Goal: Use online tool/utility: Utilize a website feature to perform a specific function

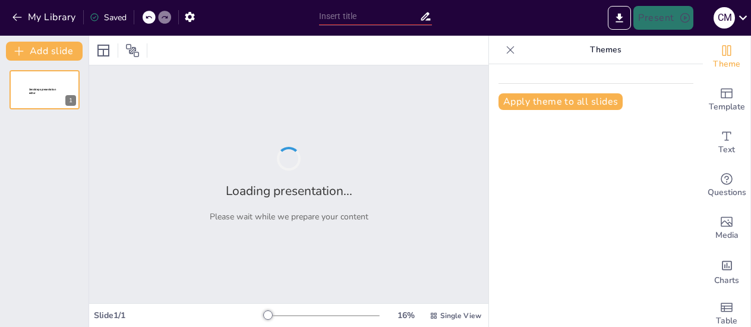
type input "Impacto del Tamaño del Terminal en la Eficiencia Operativa de Terminales de Con…"
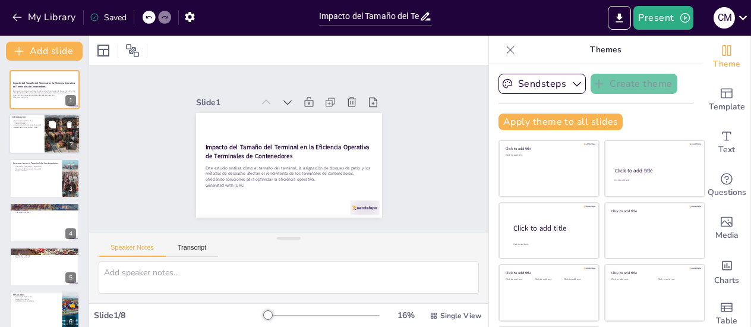
click at [40, 139] on div at bounding box center [44, 134] width 71 height 40
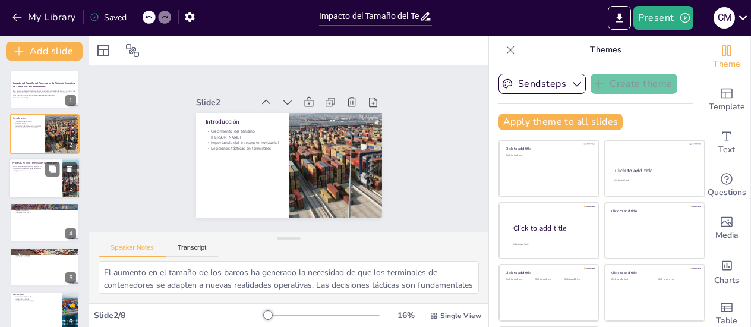
click at [44, 187] on div at bounding box center [44, 178] width 71 height 40
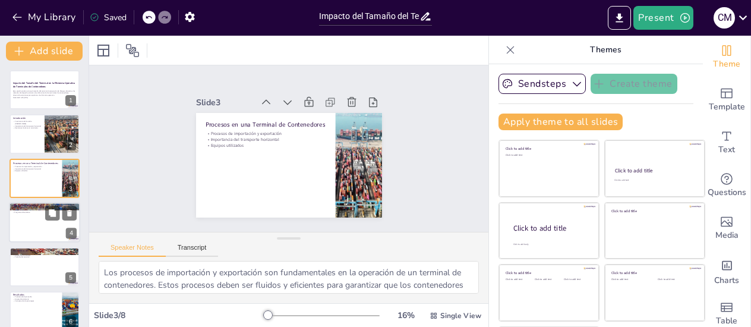
click at [52, 224] on div at bounding box center [44, 222] width 71 height 40
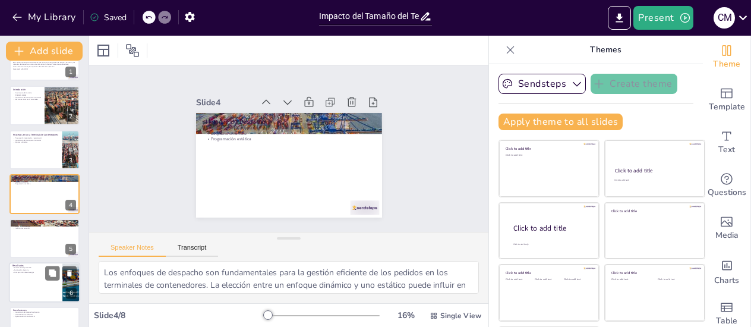
click at [43, 280] on div at bounding box center [44, 282] width 71 height 40
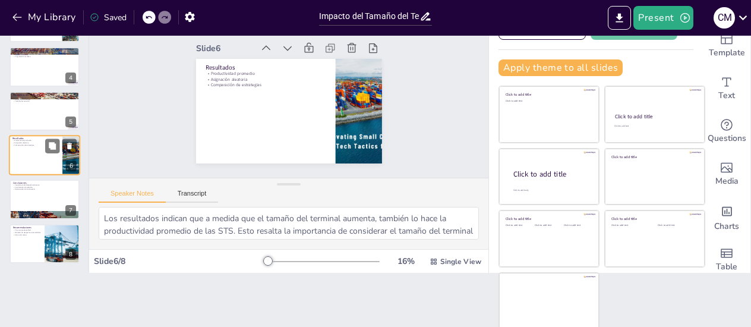
scroll to position [53, 0]
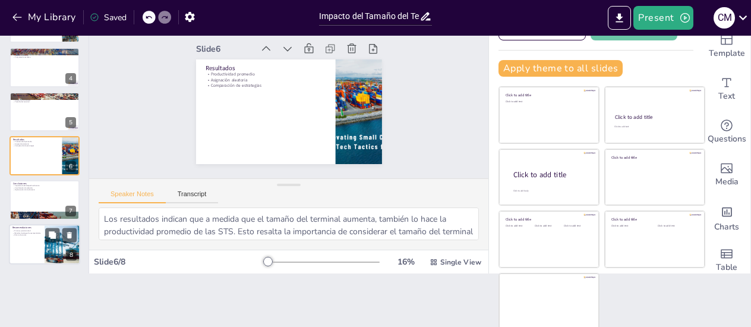
click at [18, 240] on div at bounding box center [44, 244] width 71 height 40
type textarea "Priorizar la productividad es esencial para el éxito de cualquier terminal de c…"
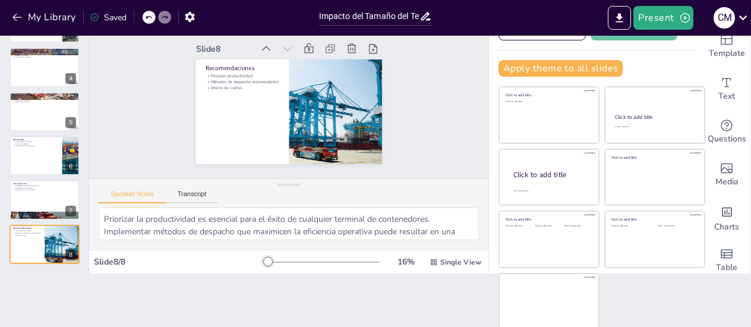
scroll to position [0, 0]
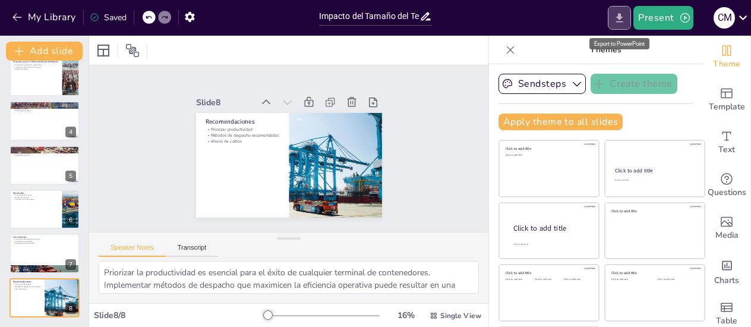
click at [622, 16] on icon "Export to PowerPoint" at bounding box center [619, 17] width 7 height 9
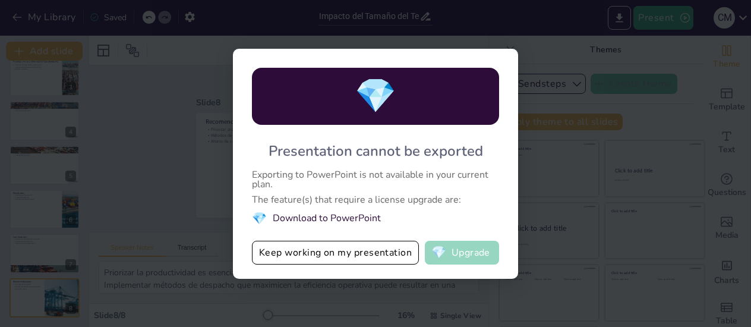
click at [479, 258] on button "💎 Upgrade" at bounding box center [462, 253] width 74 height 24
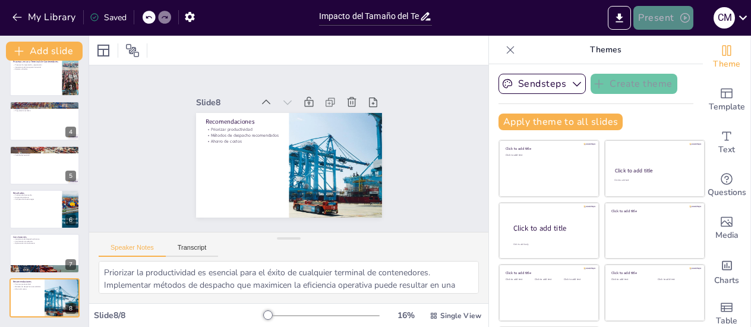
click at [657, 16] on button "Present" at bounding box center [663, 18] width 59 height 24
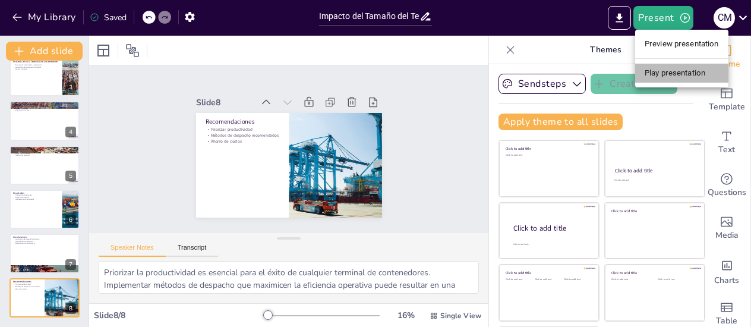
click at [685, 77] on li "Play presentation" at bounding box center [681, 73] width 93 height 19
